Goal: Information Seeking & Learning: Learn about a topic

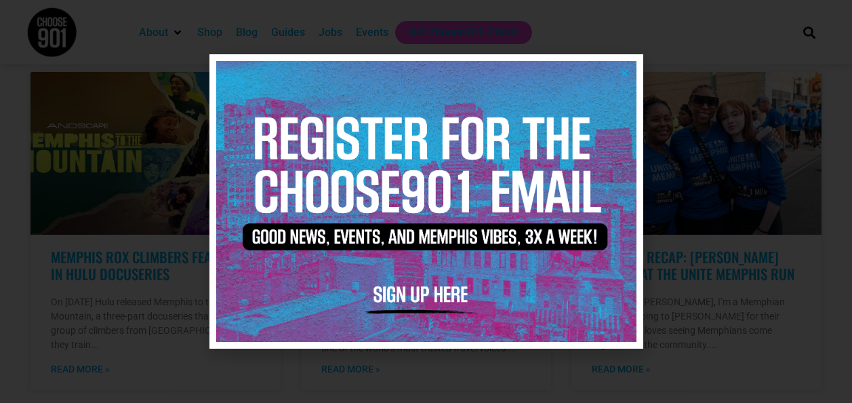
click at [33, 233] on div at bounding box center [426, 201] width 852 height 403
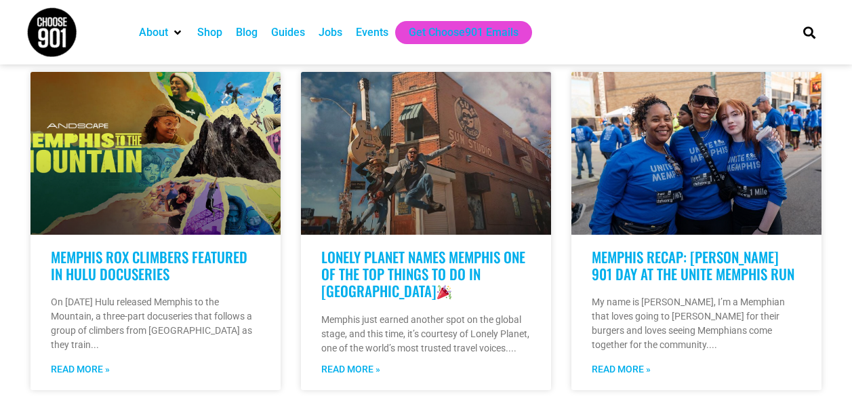
click at [243, 43] on div "Blog" at bounding box center [246, 32] width 35 height 23
click at [242, 37] on div "Blog" at bounding box center [247, 32] width 22 height 16
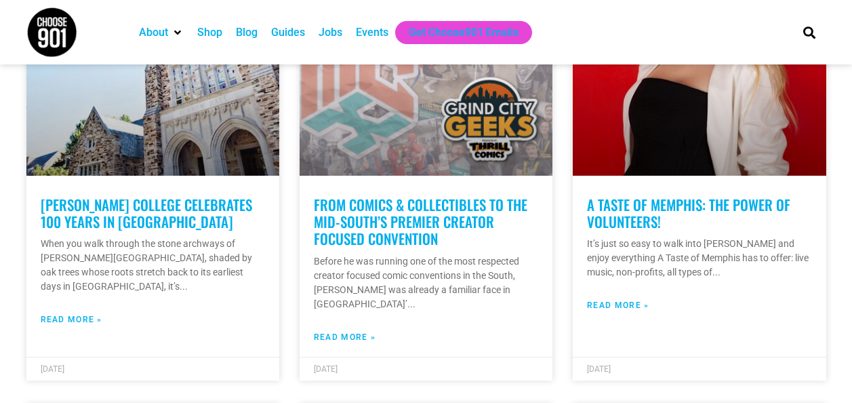
scroll to position [400, 0]
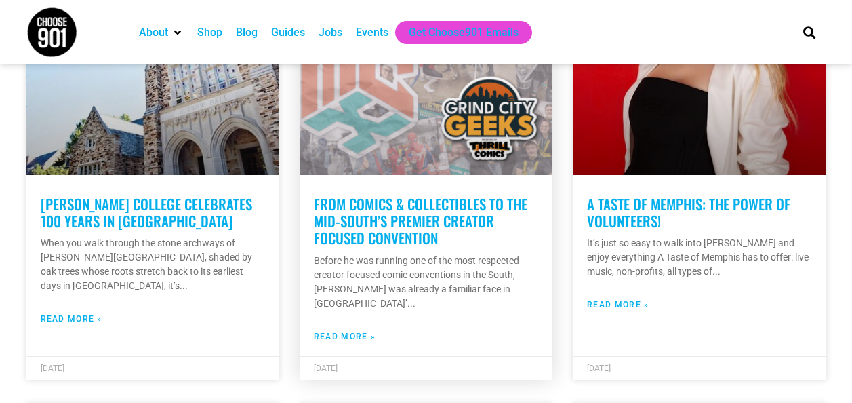
click at [398, 228] on link "From Comics & Collectibles to the Mid-South’s Premier Creator Focused Convention" at bounding box center [421, 220] width 214 height 55
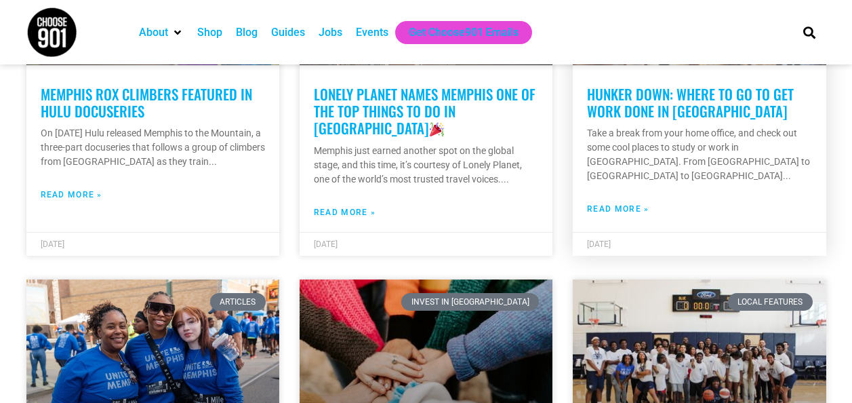
scroll to position [899, 0]
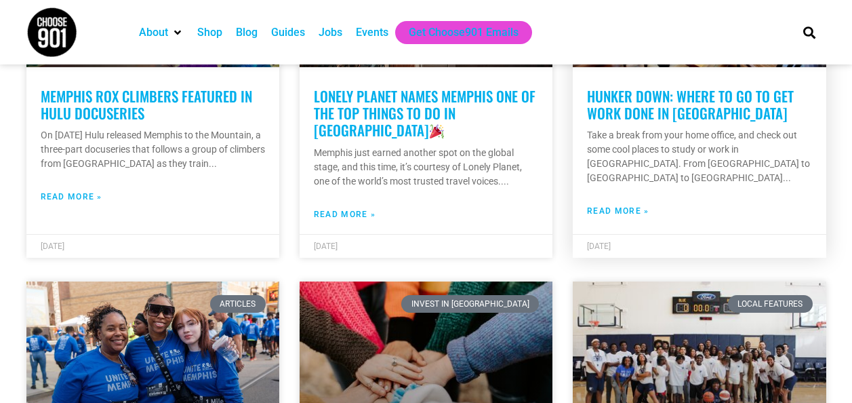
click at [621, 110] on link "Hunker Down: Where to Go to Get Work Done in [GEOGRAPHIC_DATA]" at bounding box center [690, 104] width 207 height 38
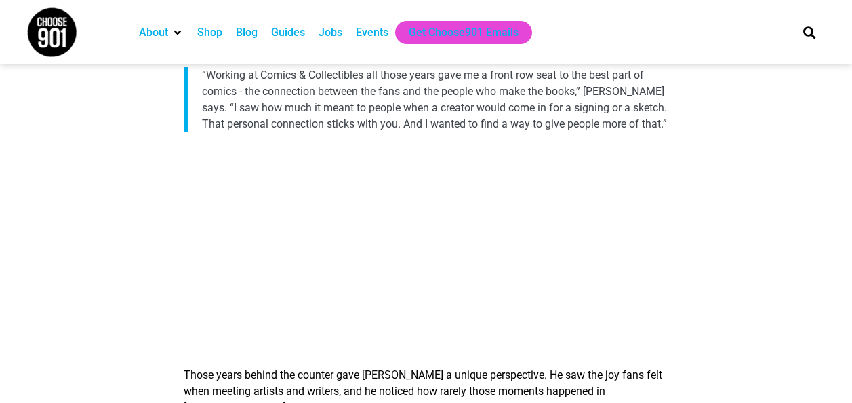
scroll to position [689, 0]
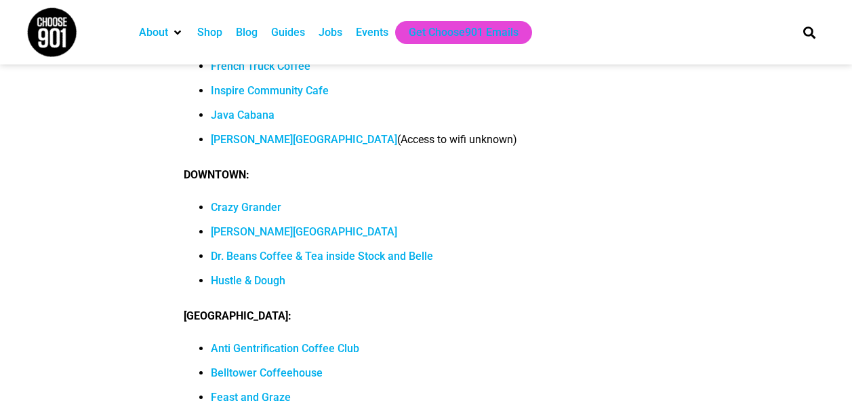
scroll to position [12975, 0]
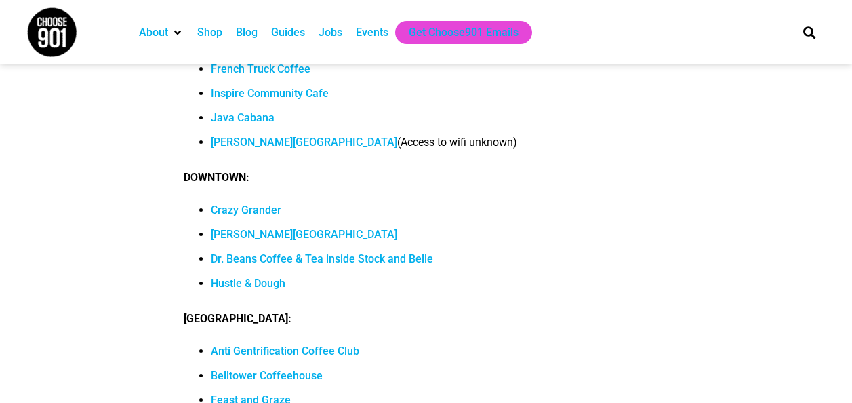
drag, startPoint x: 739, startPoint y: 229, endPoint x: 722, endPoint y: 169, distance: 62.0
